Goal: Check status: Check status

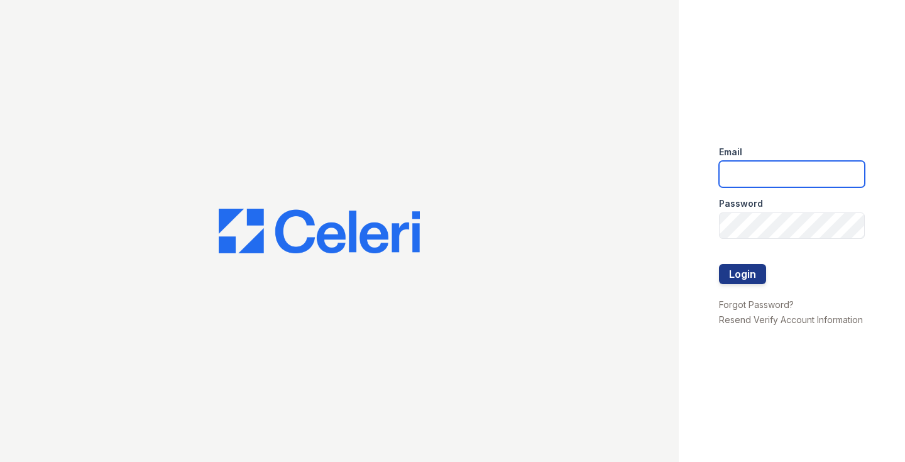
click at [740, 169] on input "email" at bounding box center [792, 174] width 146 height 26
type input "[EMAIL_ADDRESS][PERSON_NAME][PERSON_NAME][DOMAIN_NAME]"
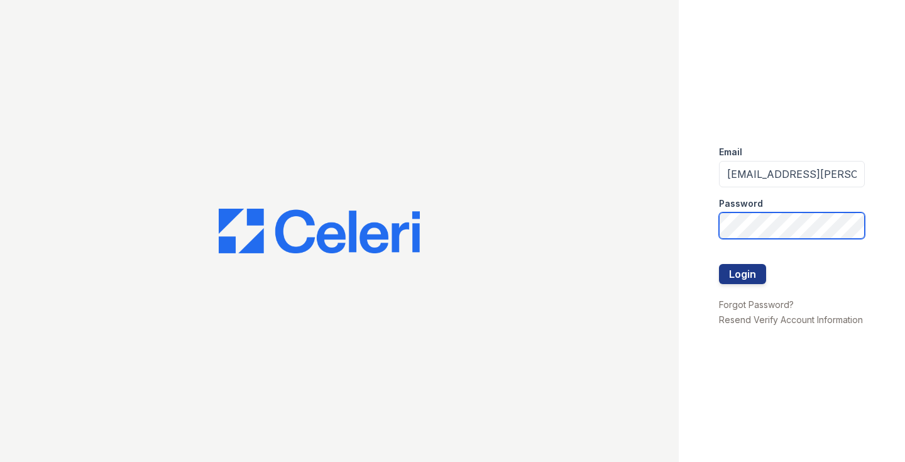
click at [743, 274] on button "Login" at bounding box center [742, 274] width 47 height 20
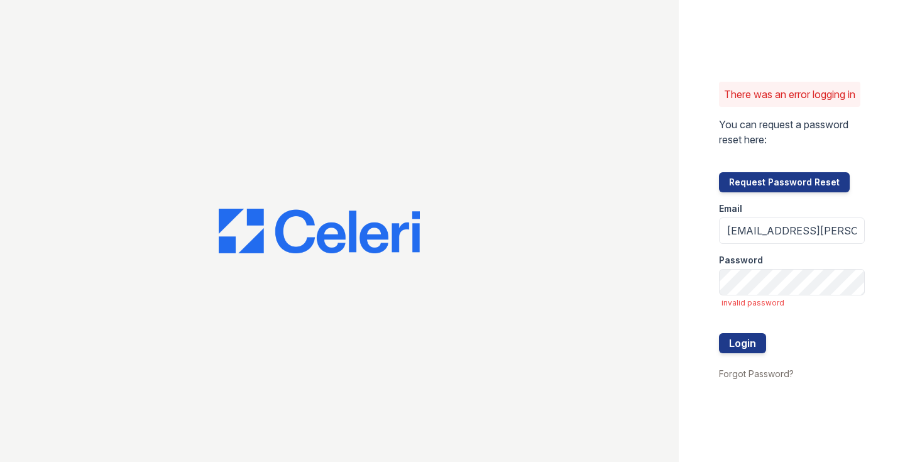
click at [702, 233] on div "There was an error logging in You can request a password reset here: Request Pa…" at bounding box center [792, 231] width 226 height 462
click at [743, 350] on button "Login" at bounding box center [742, 343] width 47 height 20
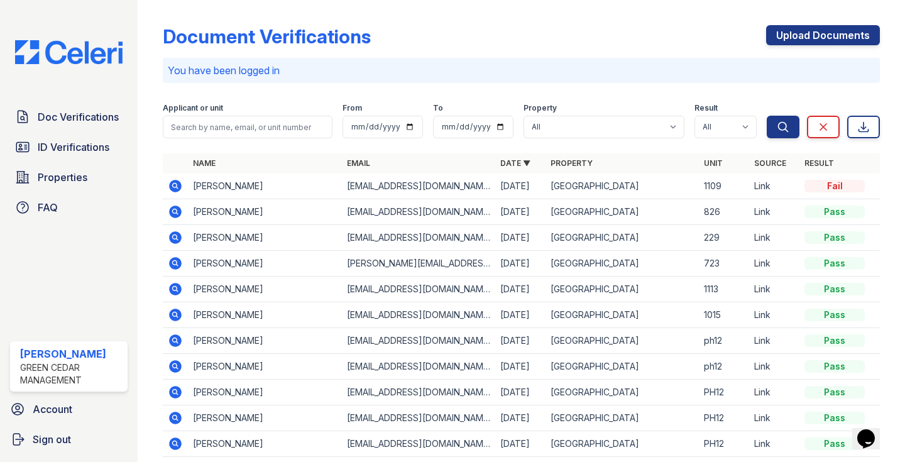
click at [151, 161] on div "Document Verifications Upload Documents You have been logged in Filter Applican…" at bounding box center [522, 231] width 768 height 462
click at [68, 120] on span "Doc Verifications" at bounding box center [78, 116] width 81 height 15
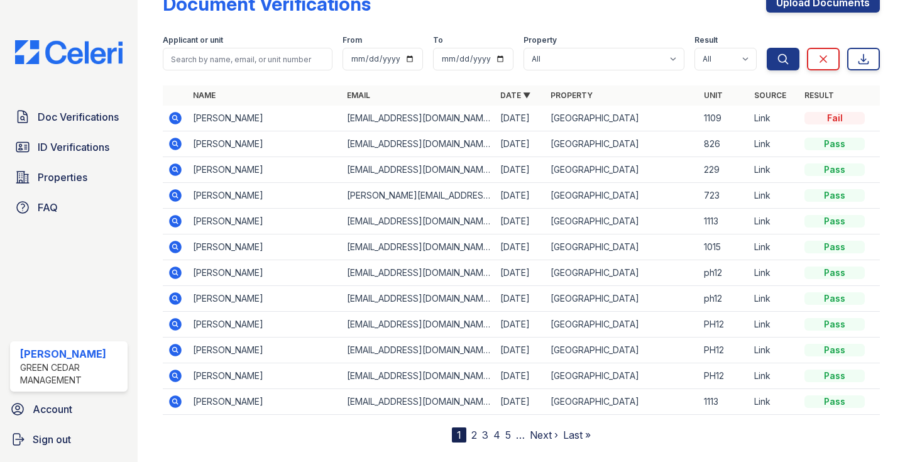
scroll to position [36, 0]
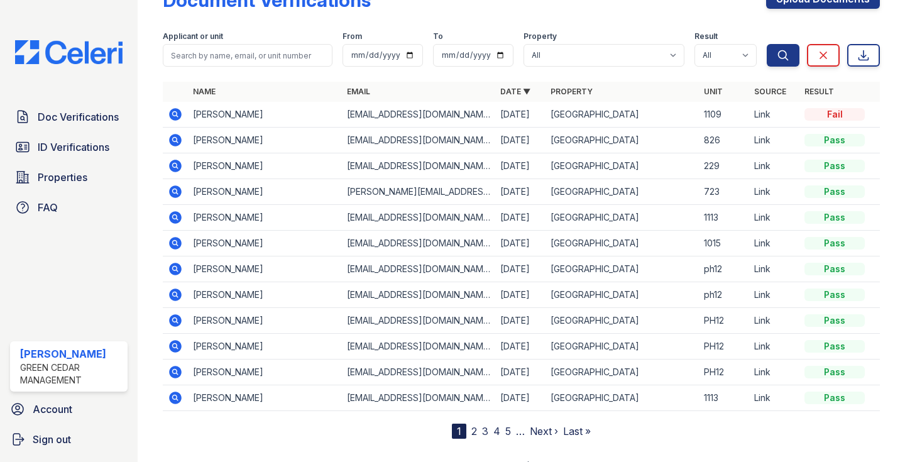
click at [177, 323] on icon at bounding box center [176, 320] width 13 height 13
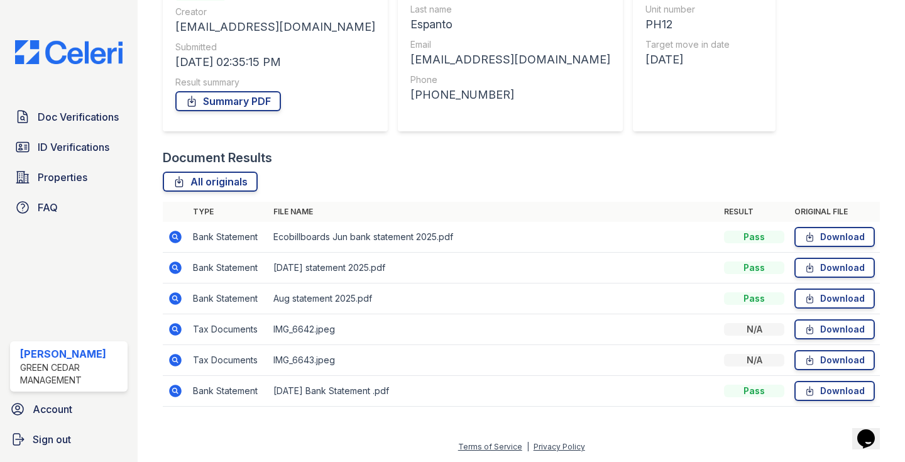
scroll to position [160, 0]
click at [175, 330] on icon at bounding box center [175, 328] width 3 height 3
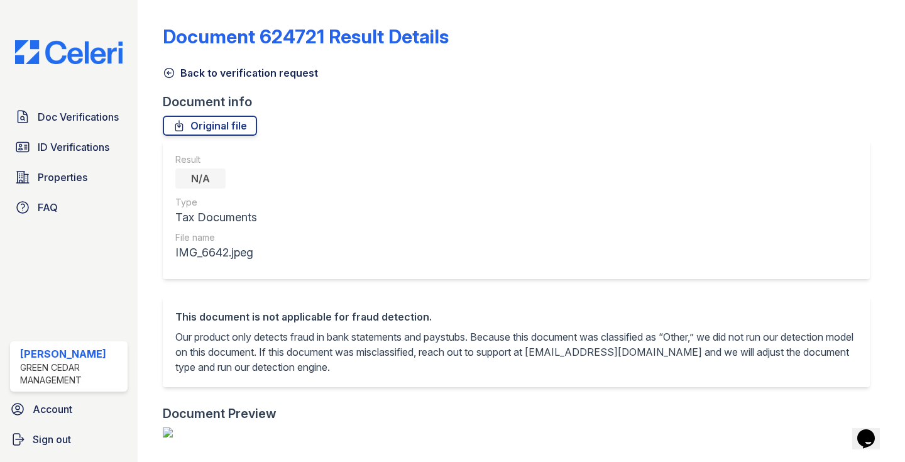
click at [169, 77] on icon at bounding box center [169, 73] width 9 height 9
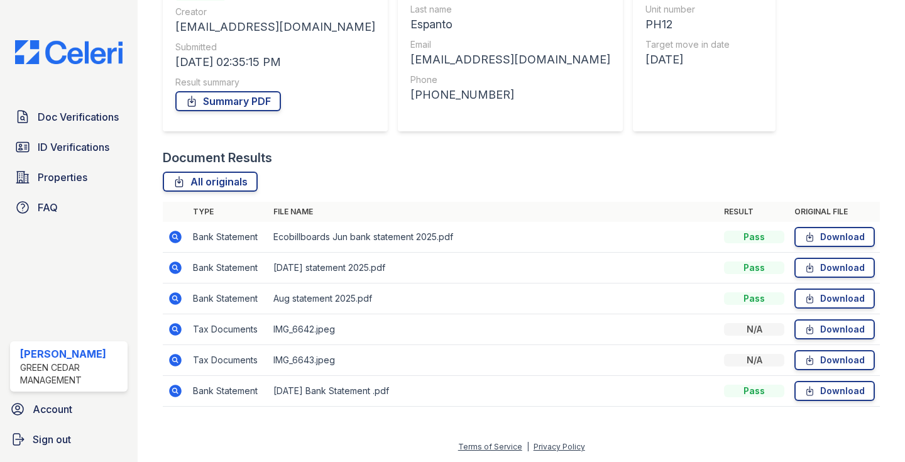
scroll to position [160, 0]
click at [177, 362] on icon at bounding box center [175, 360] width 15 height 15
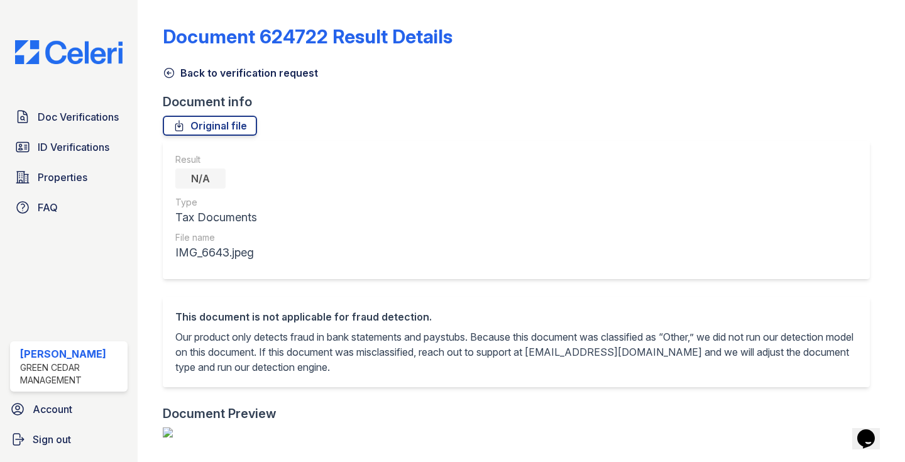
click at [169, 67] on icon at bounding box center [169, 73] width 13 height 13
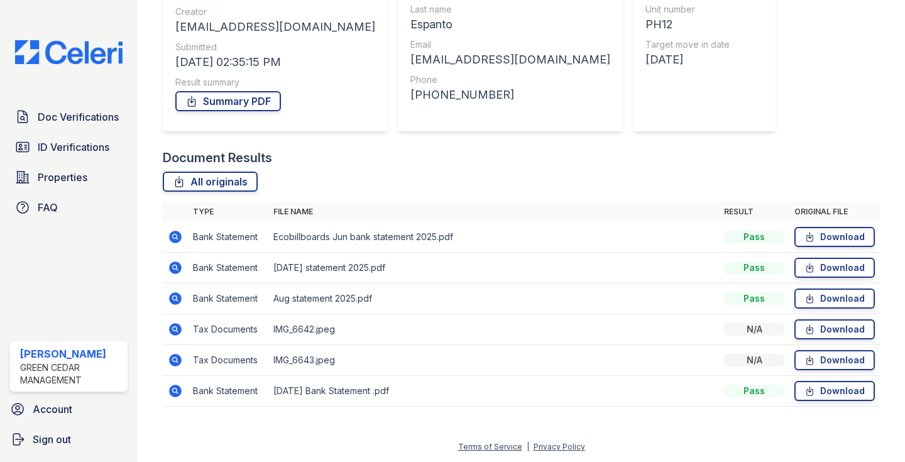
scroll to position [160, 0]
click at [174, 390] on icon at bounding box center [175, 390] width 3 height 3
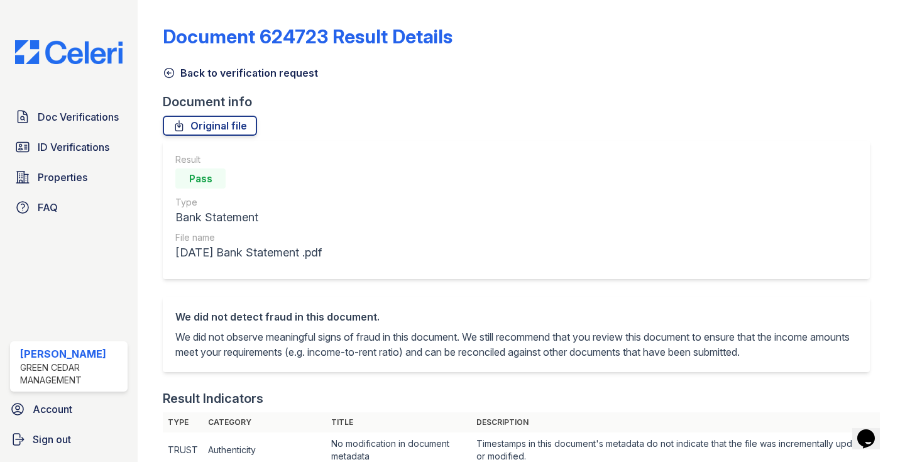
click at [169, 70] on icon at bounding box center [169, 73] width 13 height 13
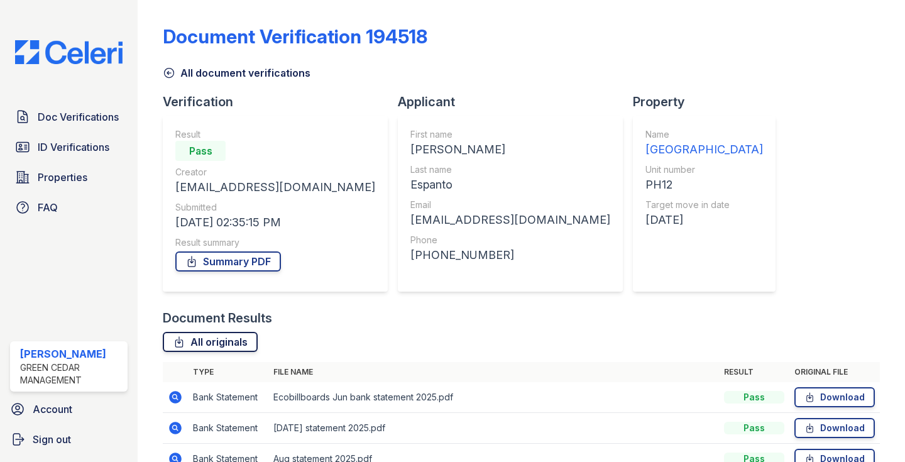
click at [233, 342] on link "All originals" at bounding box center [210, 342] width 95 height 20
click at [169, 72] on icon at bounding box center [169, 73] width 9 height 9
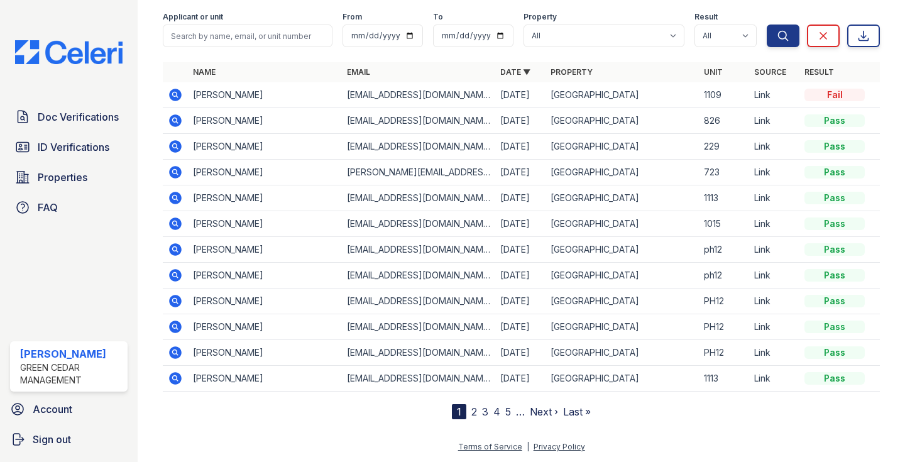
scroll to position [56, 0]
click at [177, 326] on icon at bounding box center [175, 326] width 15 height 15
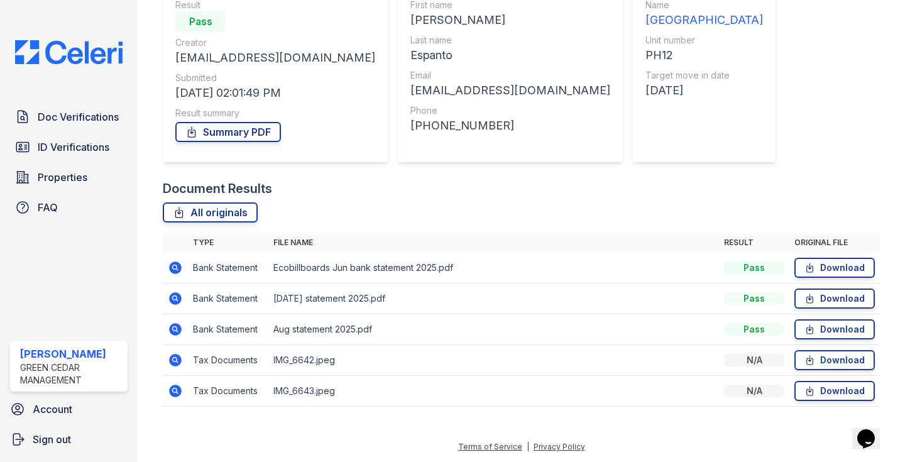
scroll to position [130, 0]
click at [173, 363] on icon at bounding box center [176, 360] width 13 height 13
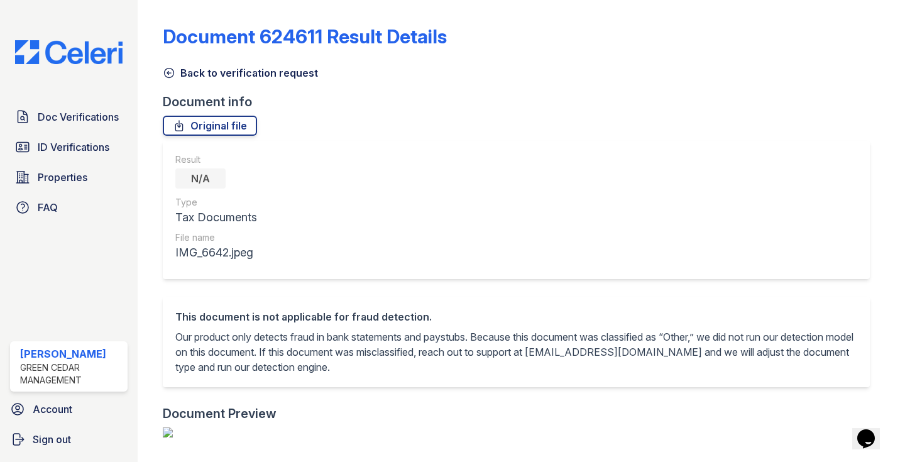
click at [171, 75] on icon at bounding box center [169, 73] width 13 height 13
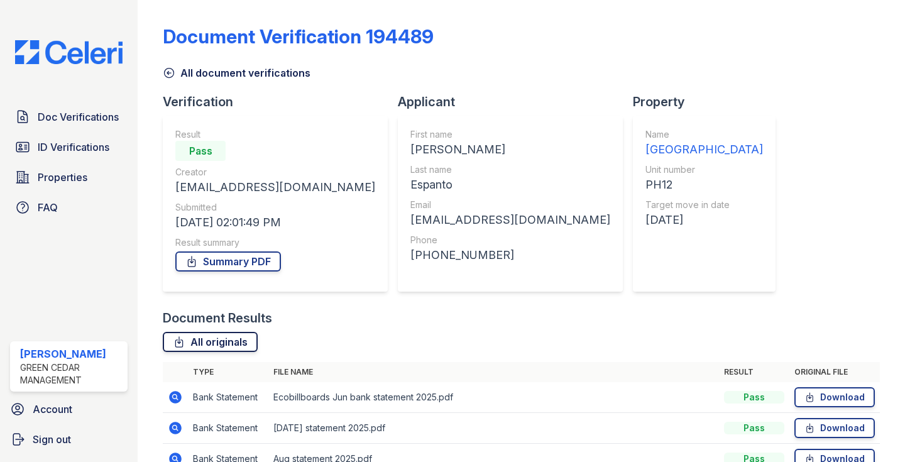
click at [191, 339] on link "All originals" at bounding box center [210, 342] width 95 height 20
click at [168, 72] on icon at bounding box center [169, 73] width 9 height 9
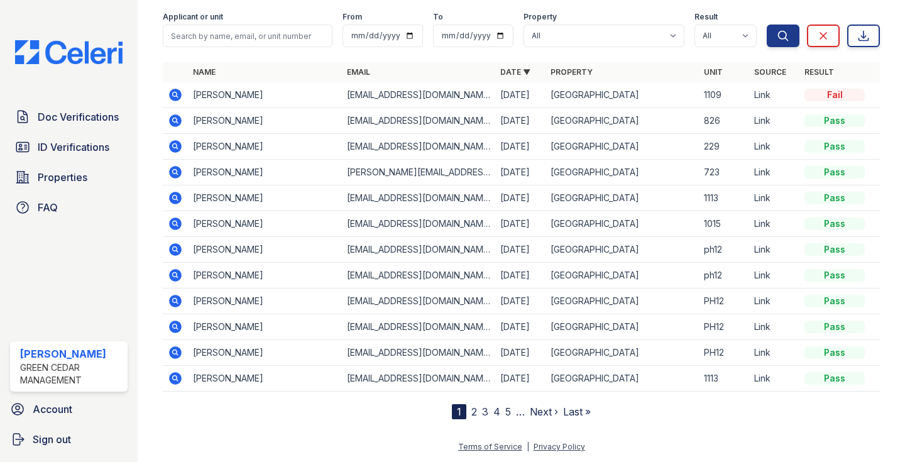
scroll to position [56, 0]
click at [174, 357] on icon at bounding box center [176, 352] width 13 height 13
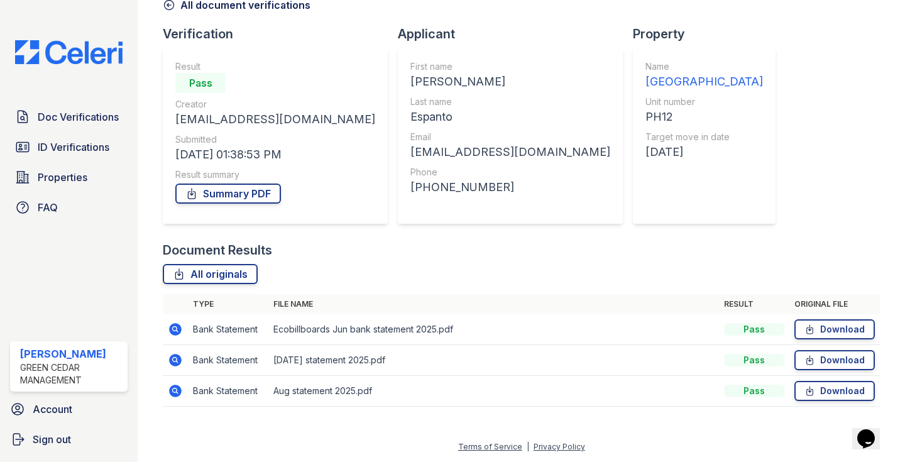
scroll to position [68, 0]
click at [177, 328] on icon at bounding box center [175, 329] width 15 height 15
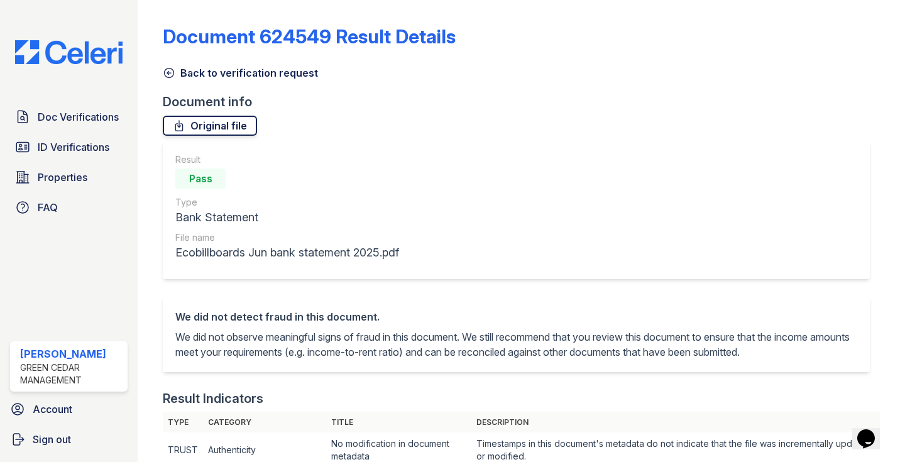
click at [177, 124] on icon at bounding box center [179, 126] width 7 height 10
click at [168, 77] on icon at bounding box center [169, 73] width 13 height 13
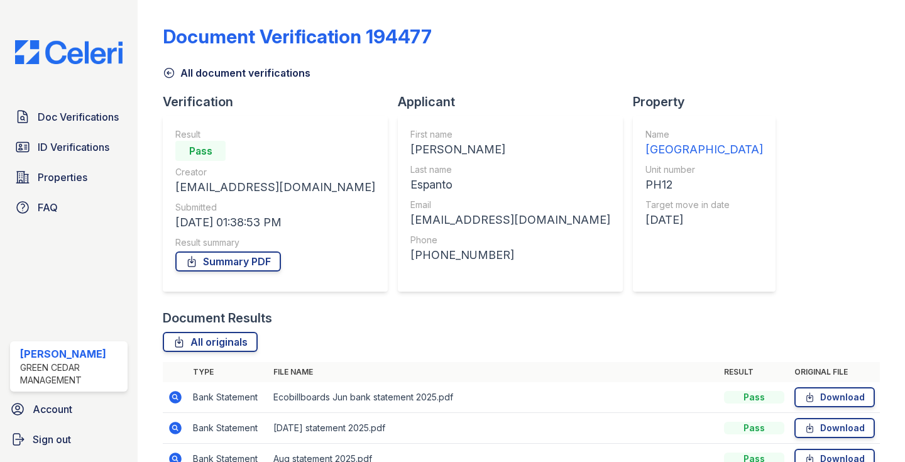
click at [170, 75] on icon at bounding box center [169, 73] width 13 height 13
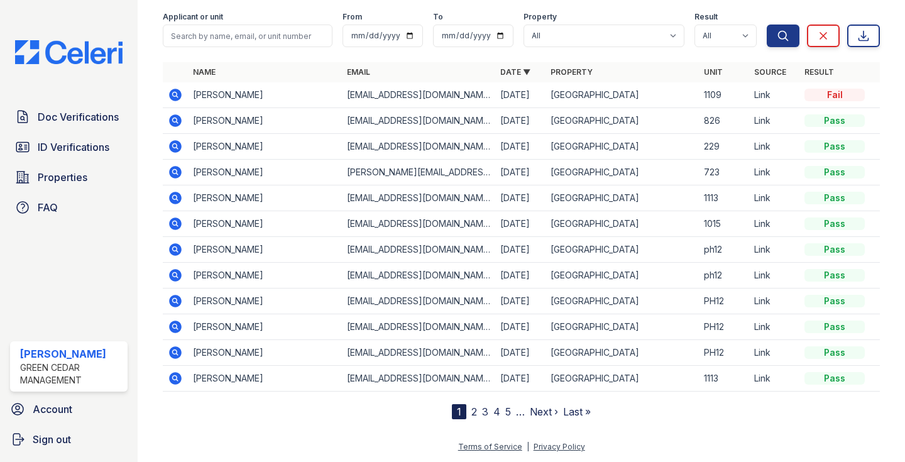
scroll to position [56, 0]
click at [175, 249] on icon at bounding box center [175, 248] width 3 height 3
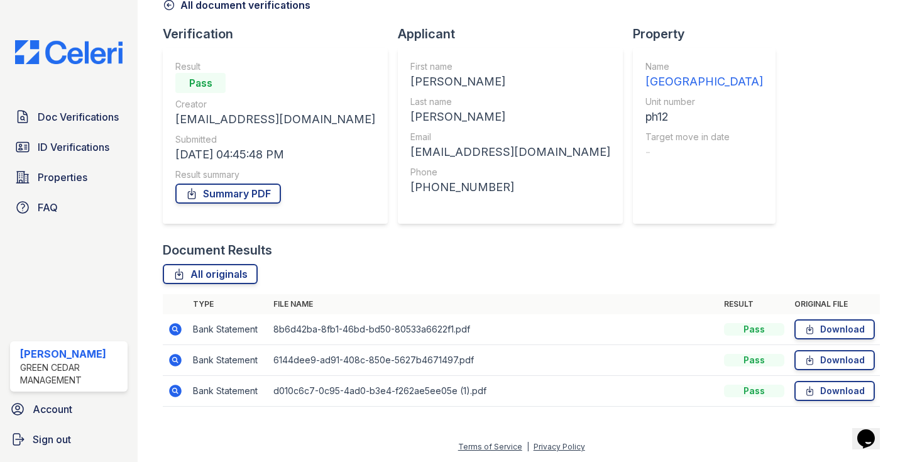
scroll to position [68, 0]
click at [189, 274] on link "All originals" at bounding box center [210, 274] width 95 height 20
click at [171, 10] on icon at bounding box center [169, 5] width 13 height 13
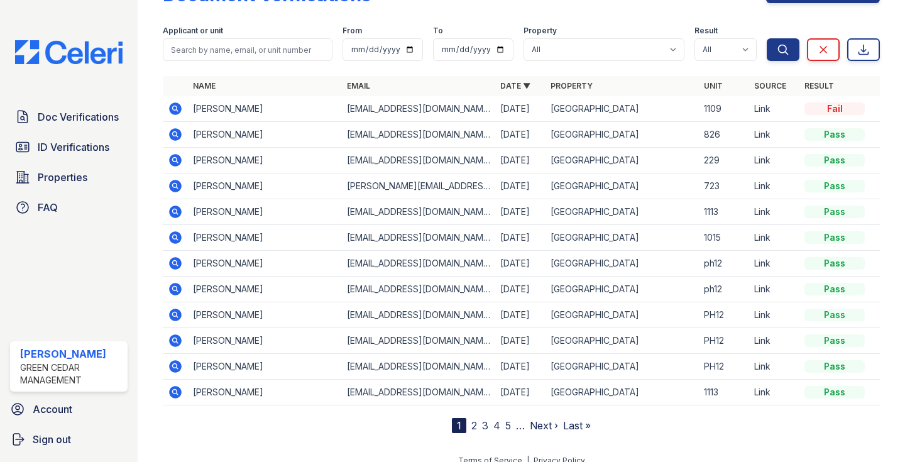
scroll to position [43, 0]
click at [179, 289] on icon at bounding box center [176, 288] width 13 height 13
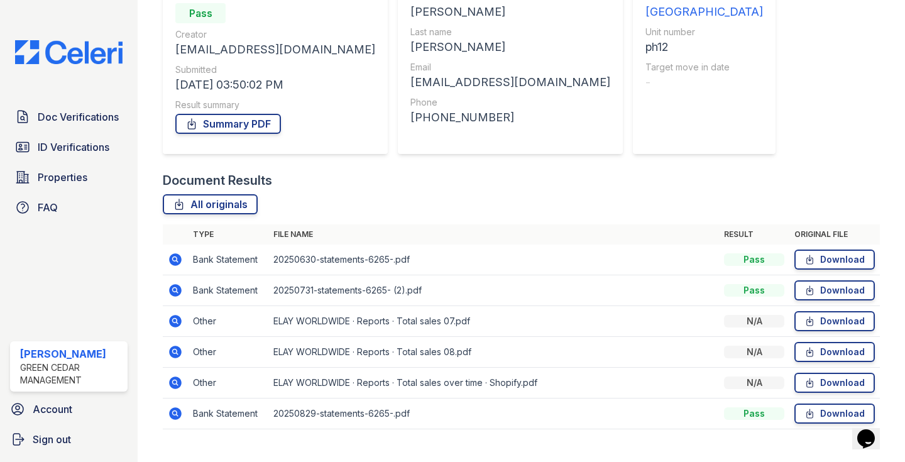
scroll to position [141, 0]
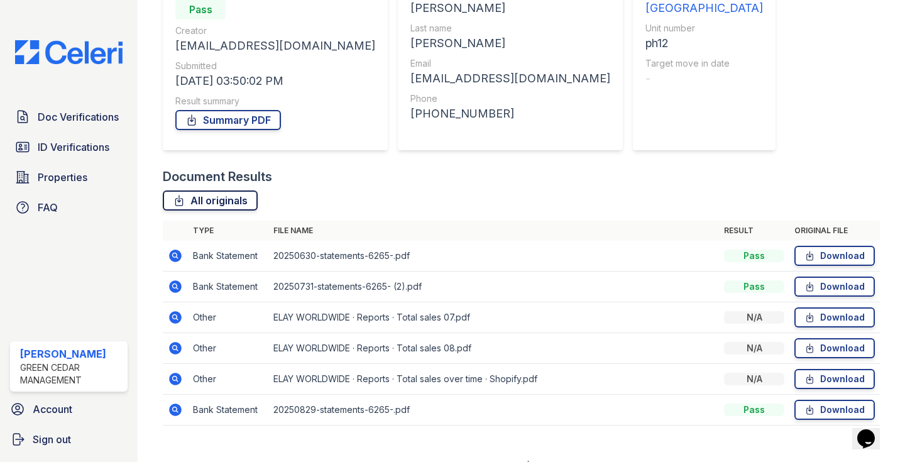
click at [196, 206] on link "All originals" at bounding box center [210, 201] width 95 height 20
